Goal: Find specific page/section: Find specific page/section

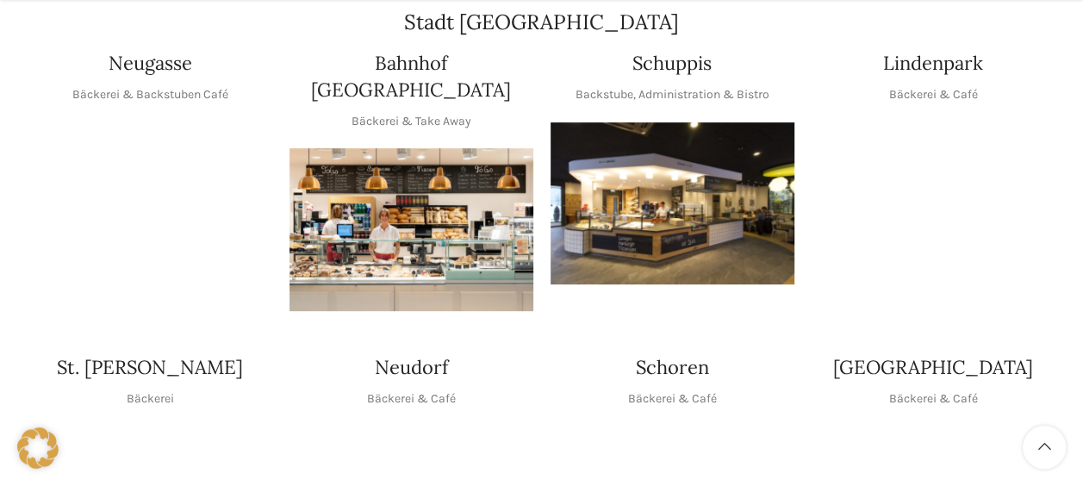
scroll to position [431, 0]
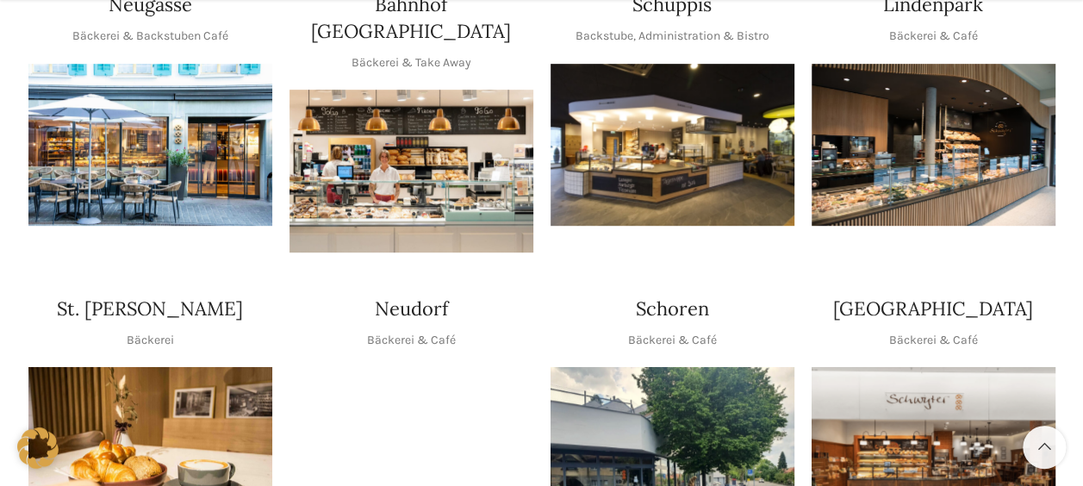
click at [672, 174] on img "1 / 1" at bounding box center [672, 145] width 244 height 163
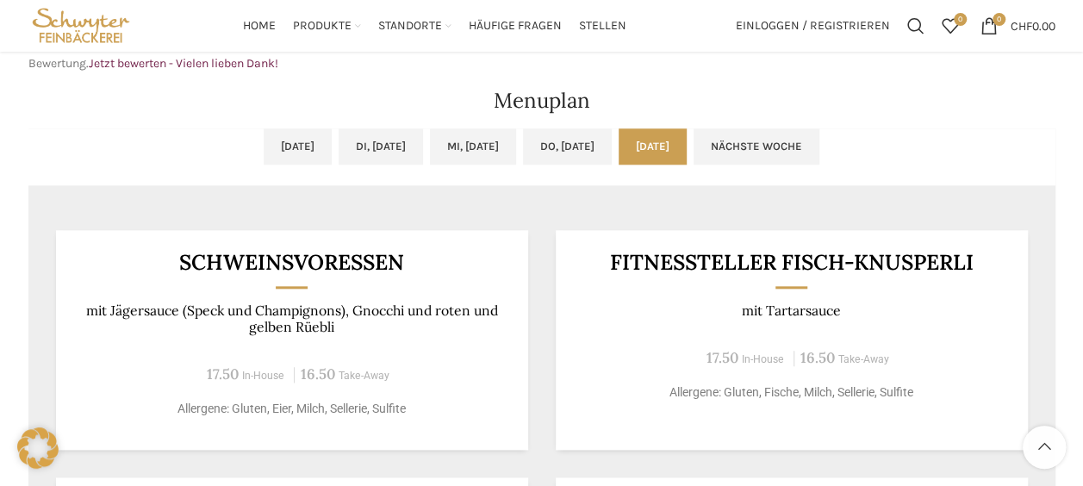
scroll to position [775, 0]
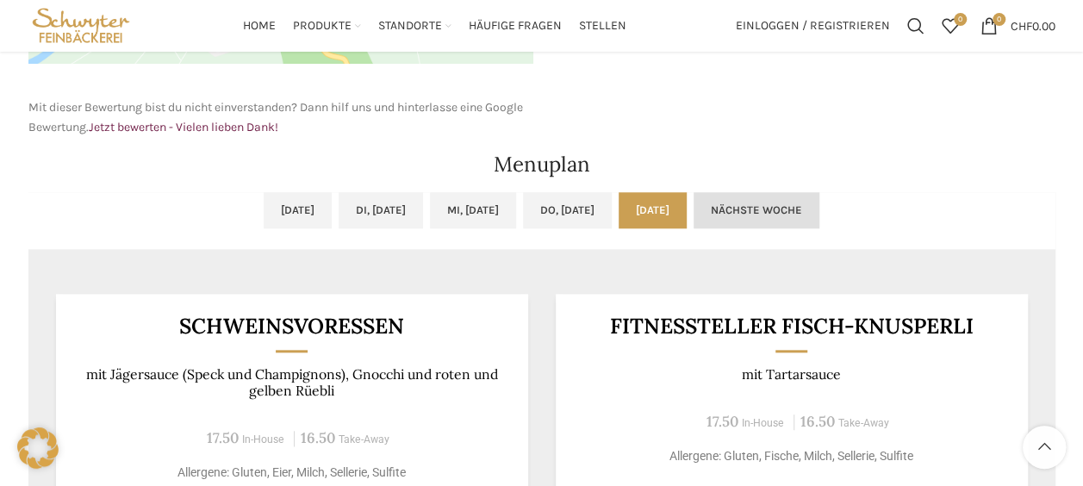
click at [816, 198] on link "Nächste Woche" at bounding box center [756, 210] width 126 height 36
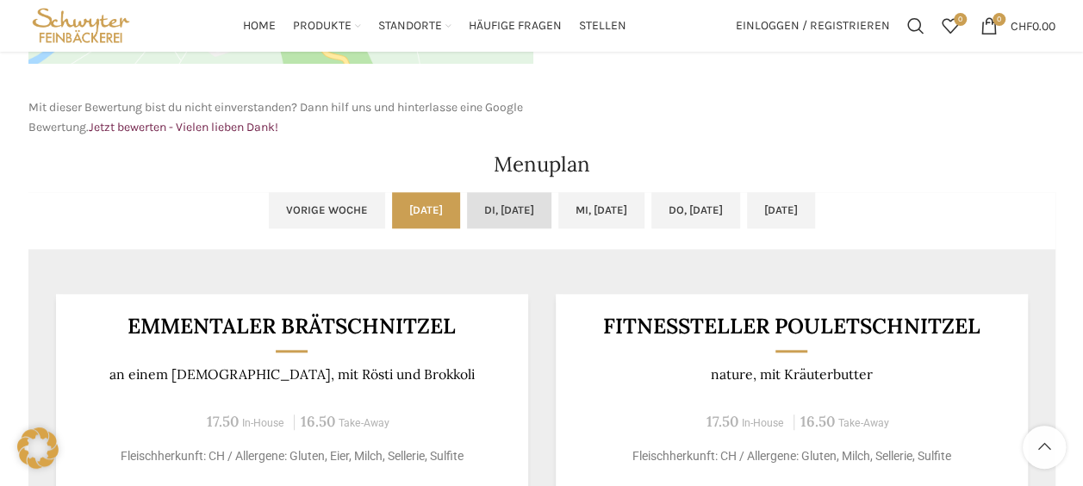
click at [494, 207] on link "Di, [DATE]" at bounding box center [509, 210] width 84 height 36
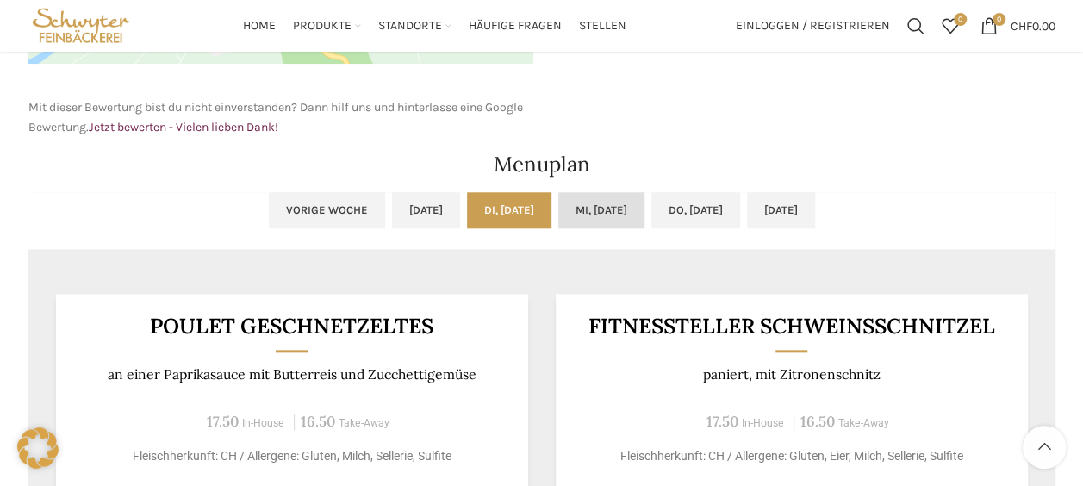
click at [605, 212] on link "Mi, [DATE]" at bounding box center [601, 210] width 86 height 36
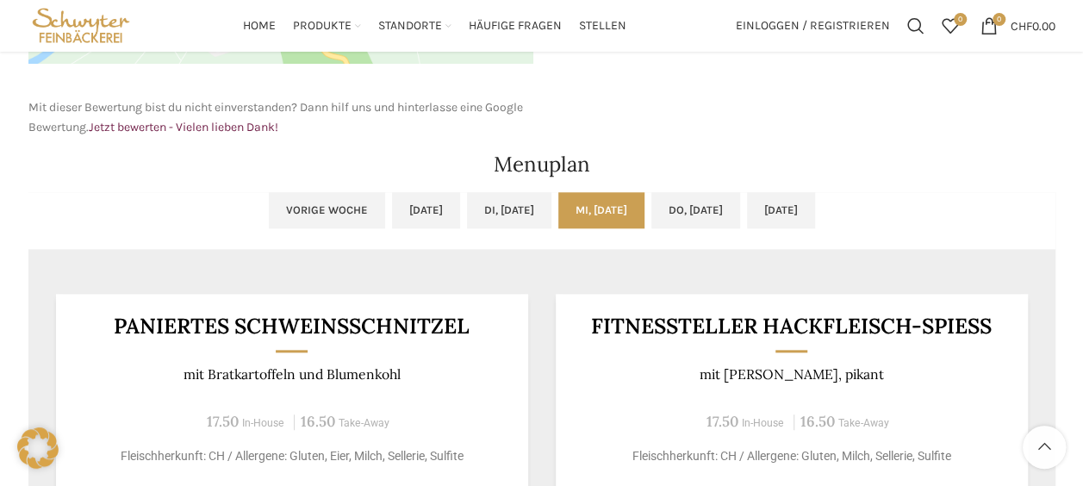
click at [666, 211] on ul "Vorige Woche [DATE] Di, [DATE] Mi, [DATE] Do, [DATE] [DATE]" at bounding box center [541, 220] width 1027 height 57
click at [694, 211] on link "Do, [DATE]" at bounding box center [695, 210] width 89 height 36
